Goal: Information Seeking & Learning: Find specific page/section

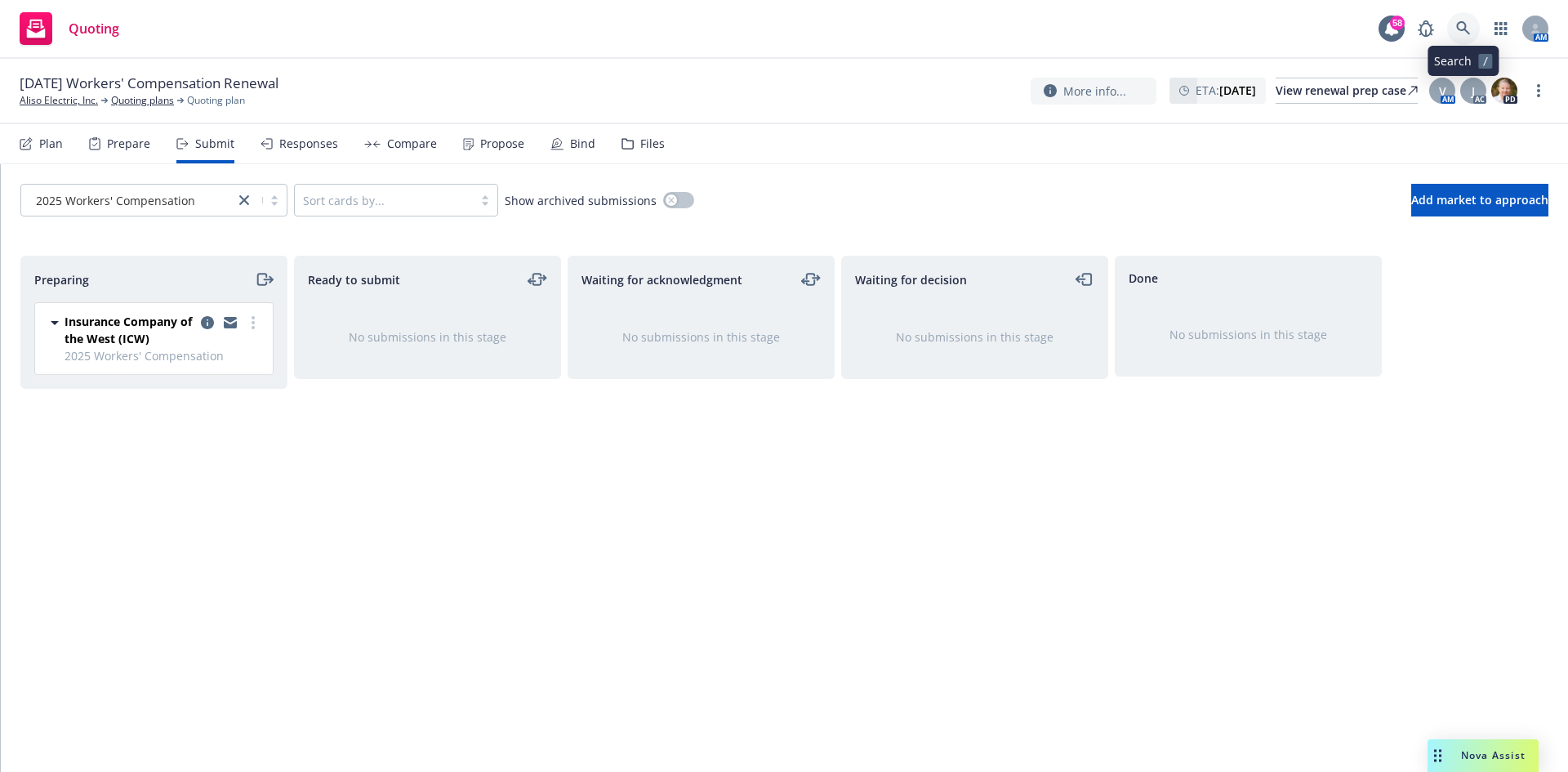
click at [1455, 26] on link at bounding box center [1462, 28] width 33 height 33
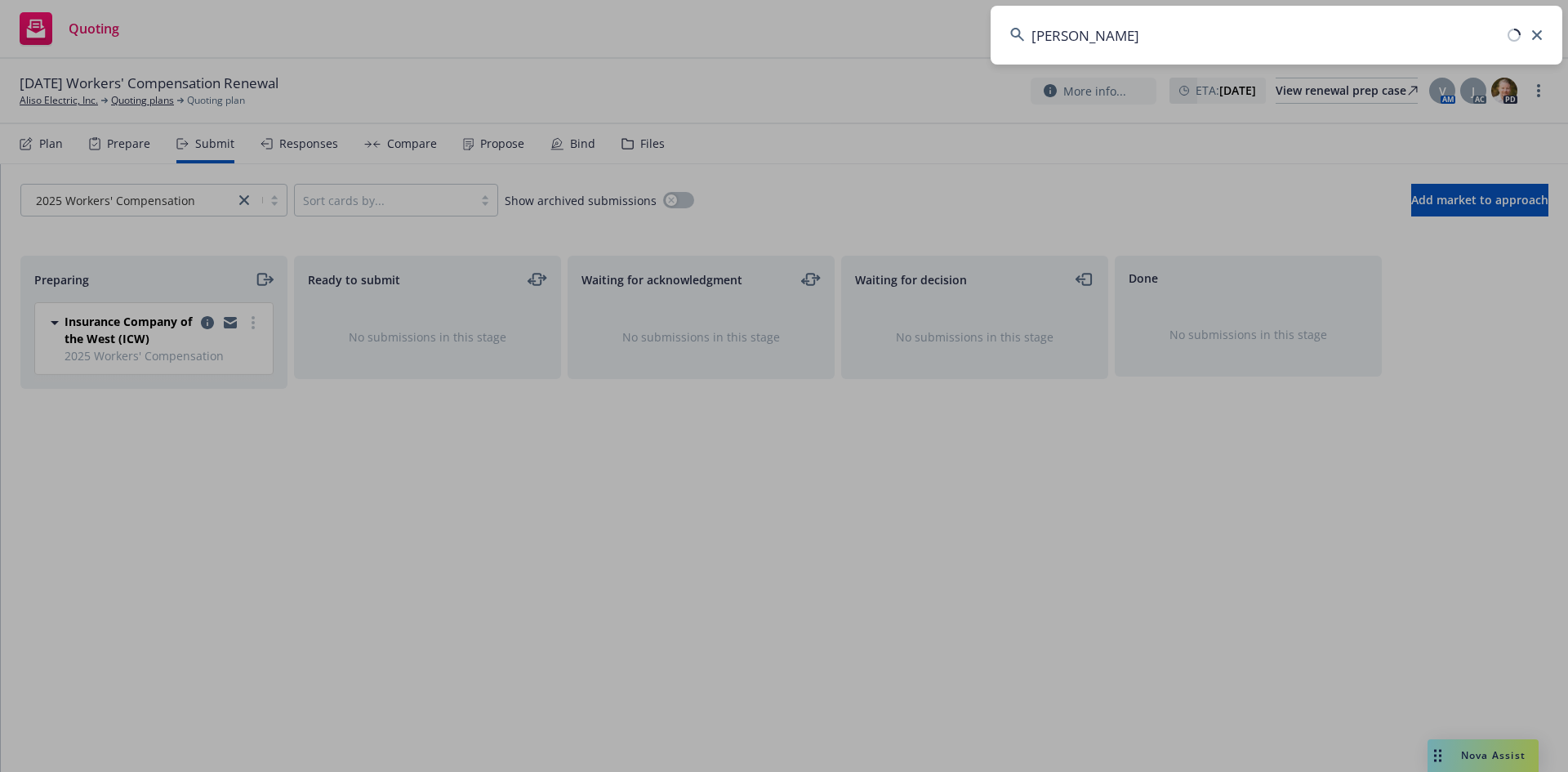
type input "rbt"
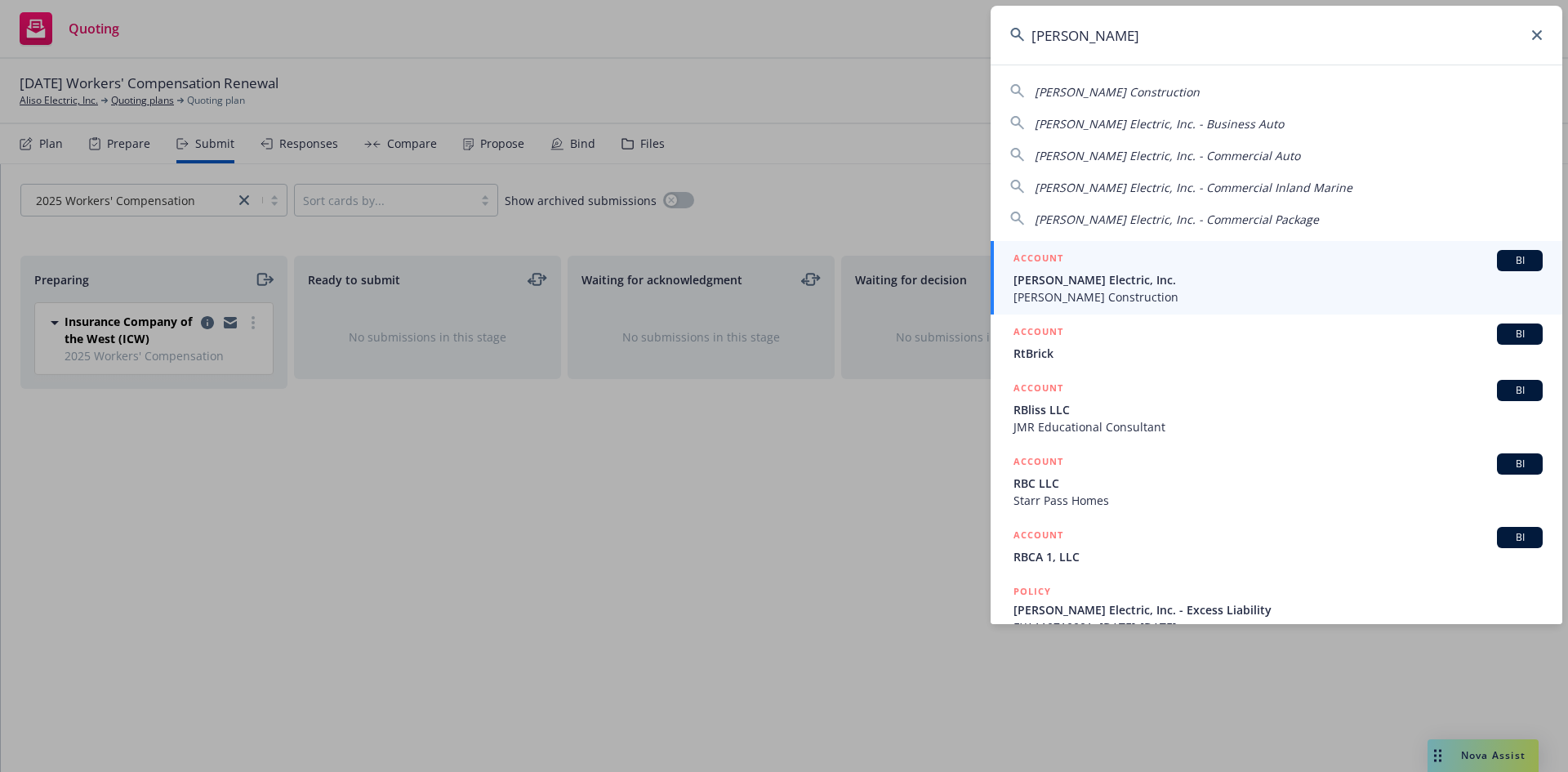
click at [1094, 280] on span "[PERSON_NAME] Electric, Inc." at bounding box center [1278, 280] width 529 height 17
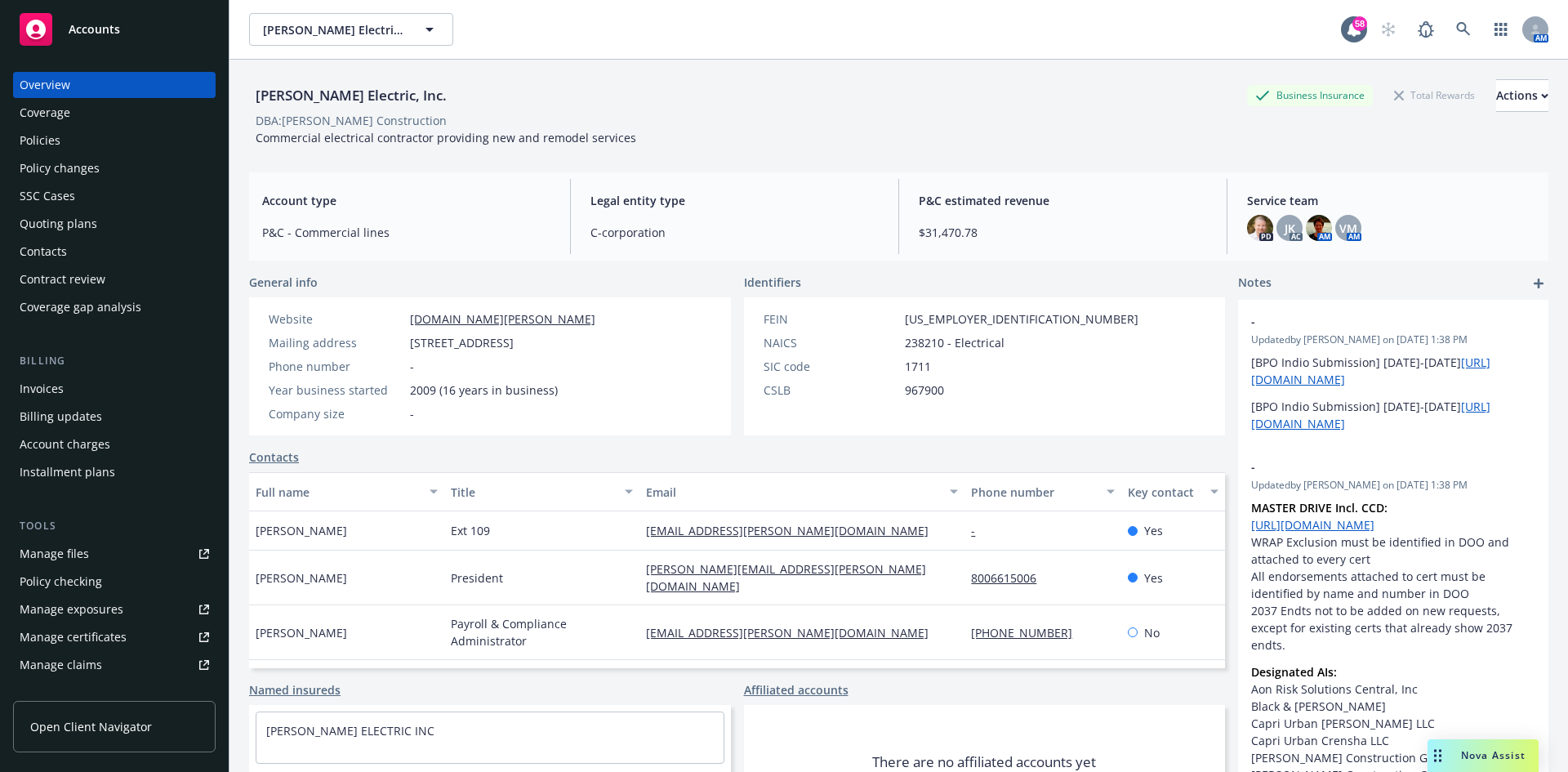
click at [52, 548] on div "Manage files" at bounding box center [54, 554] width 69 height 26
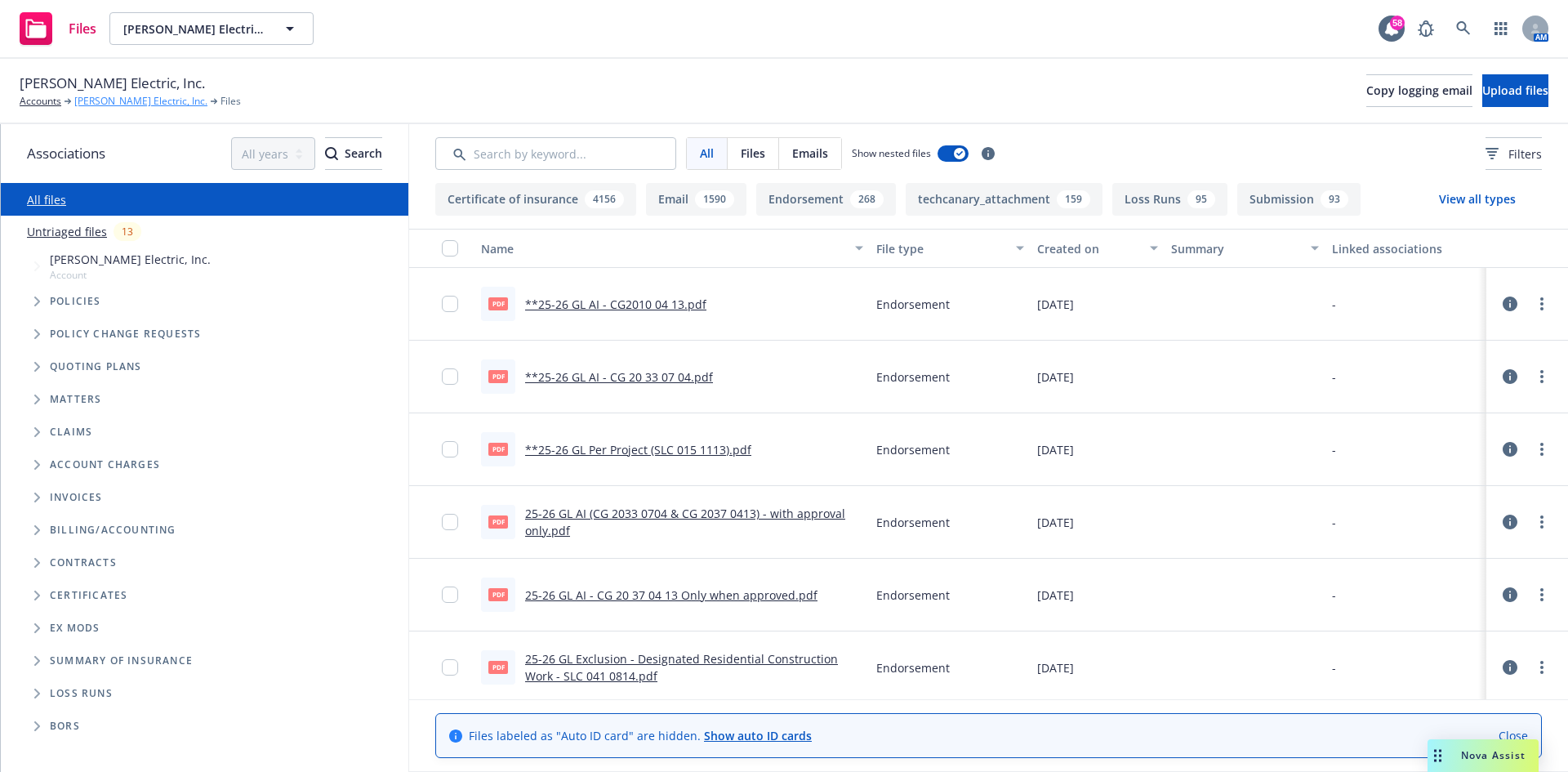
click at [95, 98] on link "[PERSON_NAME] Electric, Inc." at bounding box center [141, 101] width 133 height 15
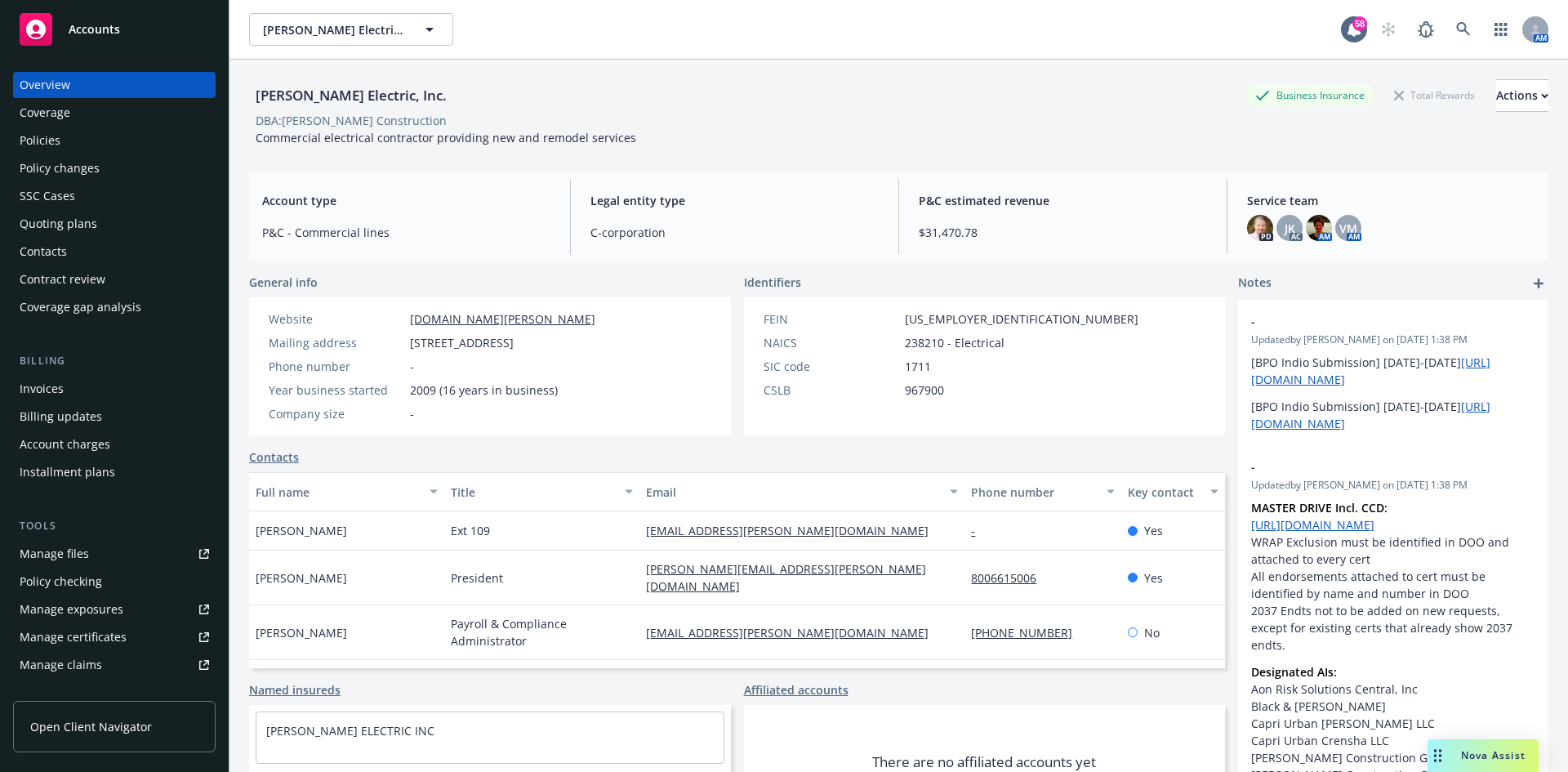
drag, startPoint x: 33, startPoint y: 129, endPoint x: 42, endPoint y: 132, distance: 9.5
click at [34, 129] on div "Policies" at bounding box center [40, 140] width 41 height 26
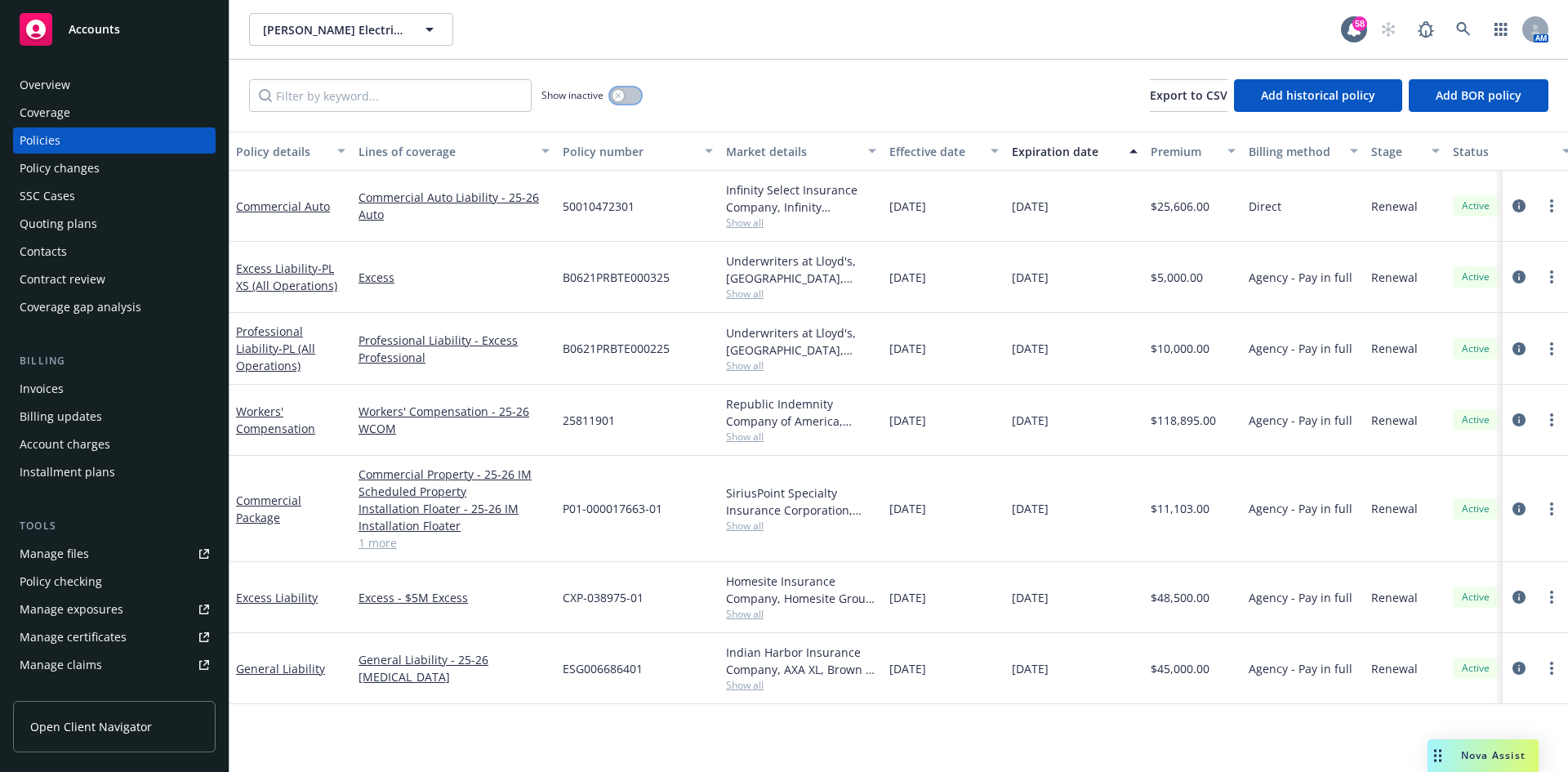
click at [632, 98] on button "button" at bounding box center [625, 96] width 31 height 16
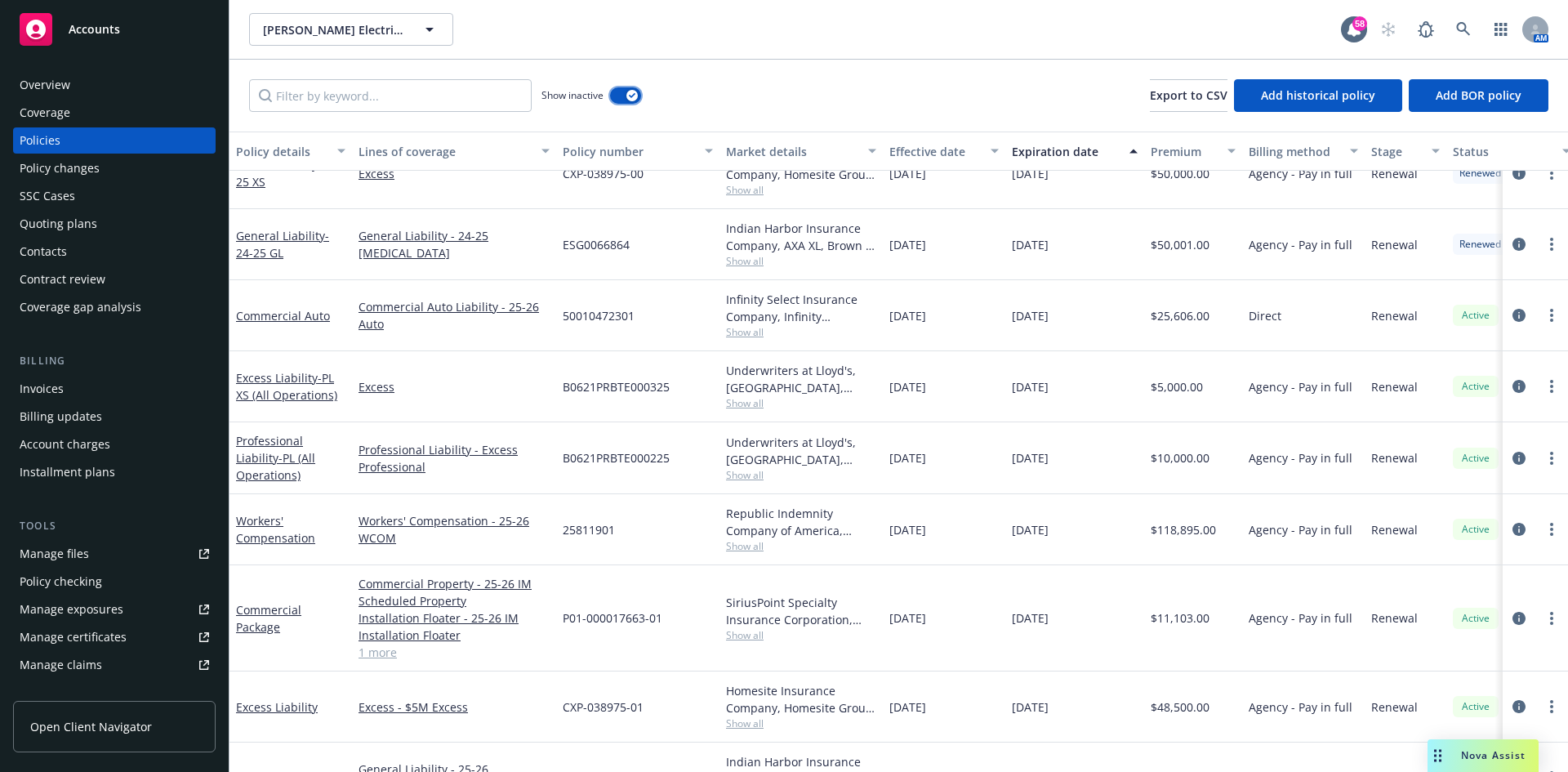
scroll to position [2868, 0]
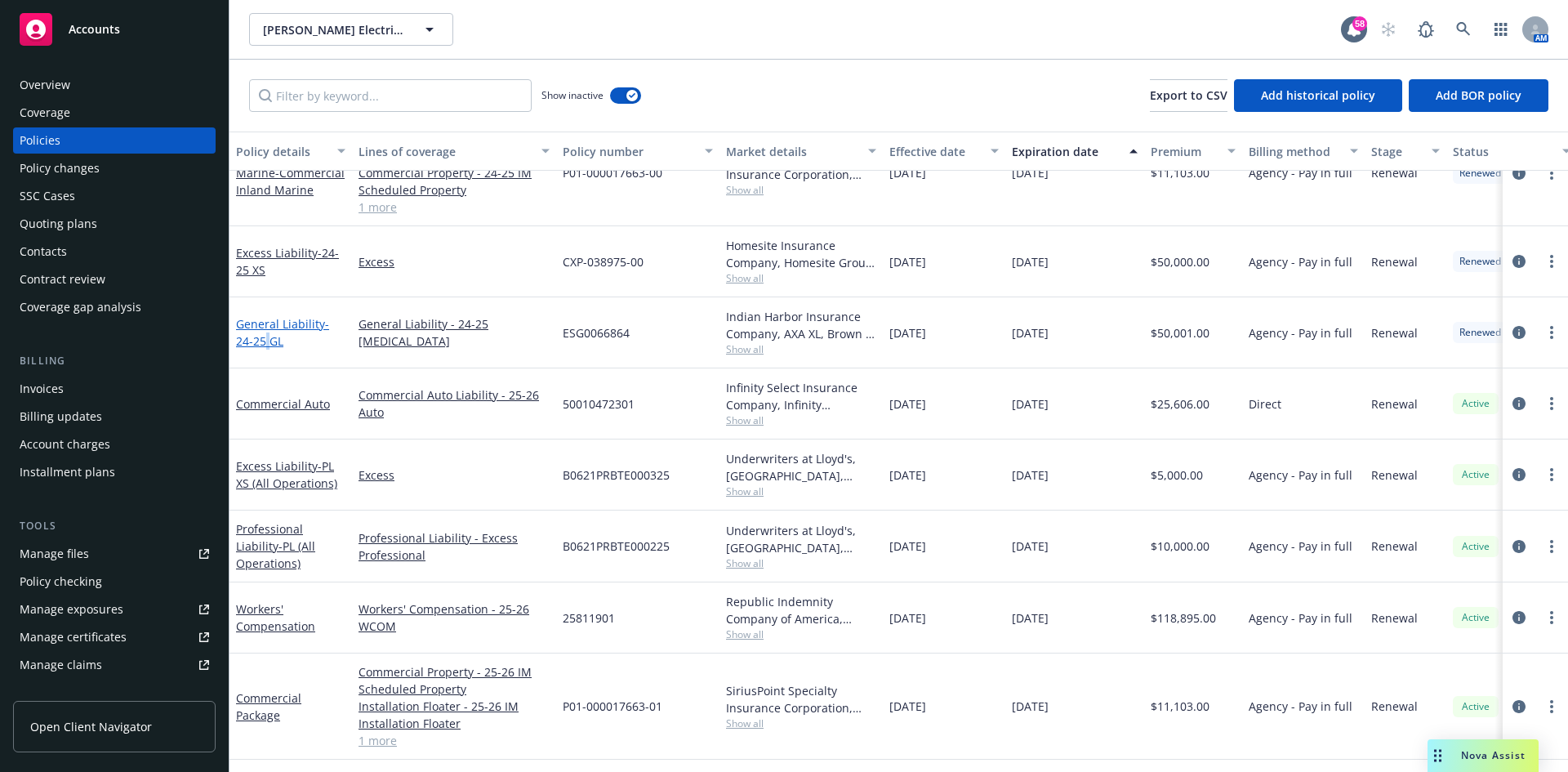
click at [268, 335] on span "- 24-25 GL" at bounding box center [282, 332] width 93 height 33
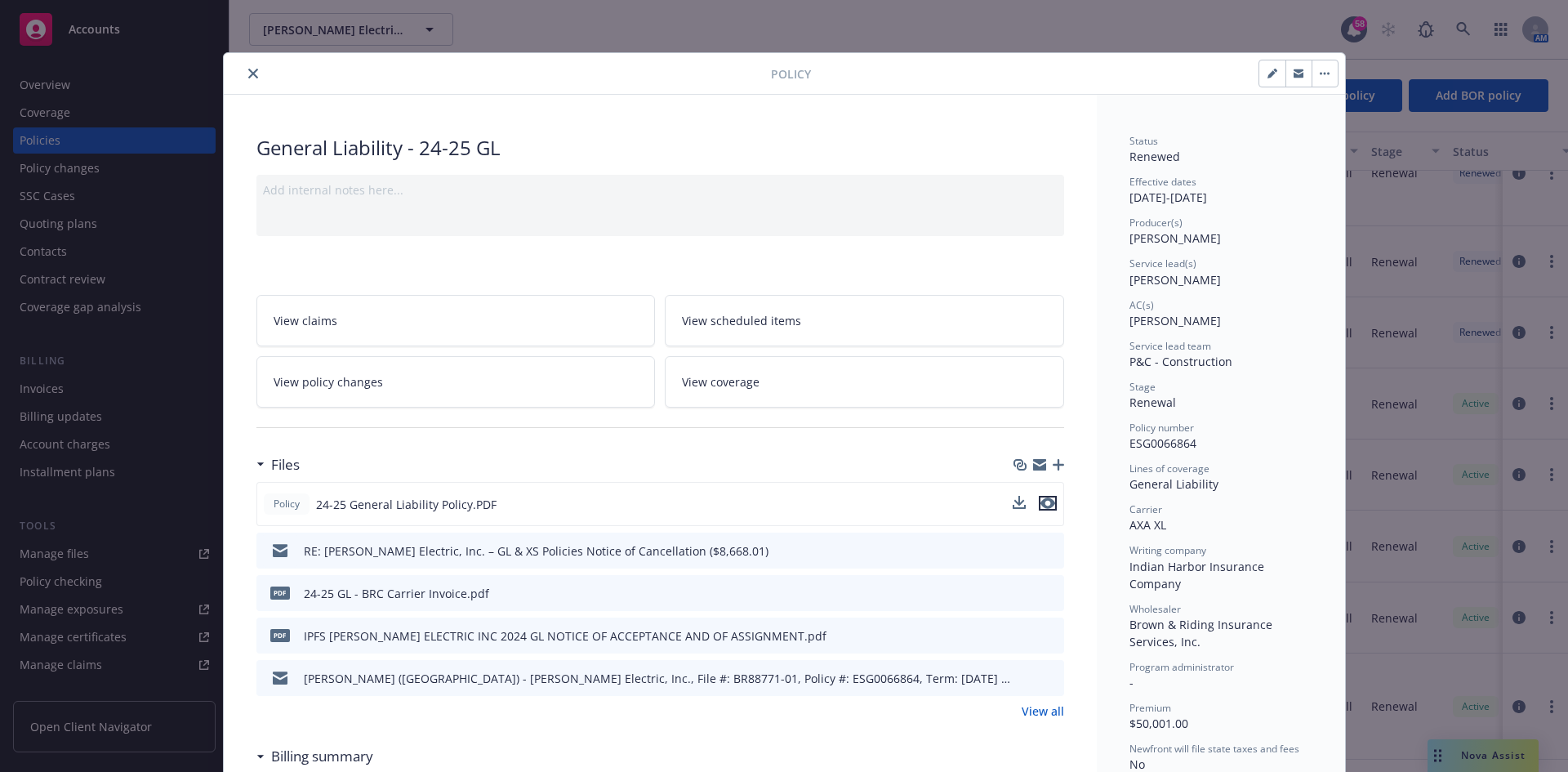
click at [1046, 499] on icon "preview file" at bounding box center [1047, 503] width 15 height 12
